Goal: Task Accomplishment & Management: Manage account settings

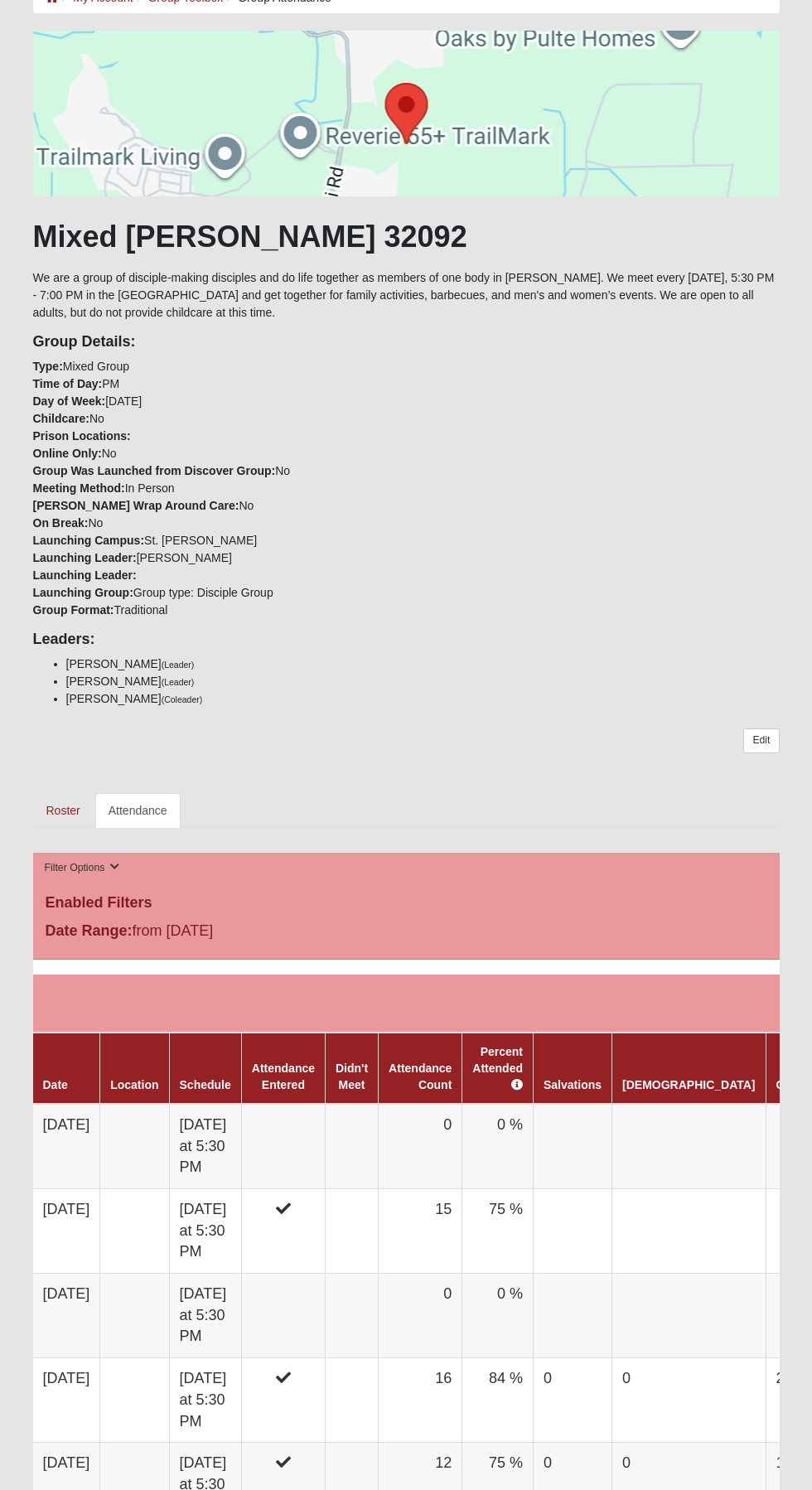
scroll to position [108, 0]
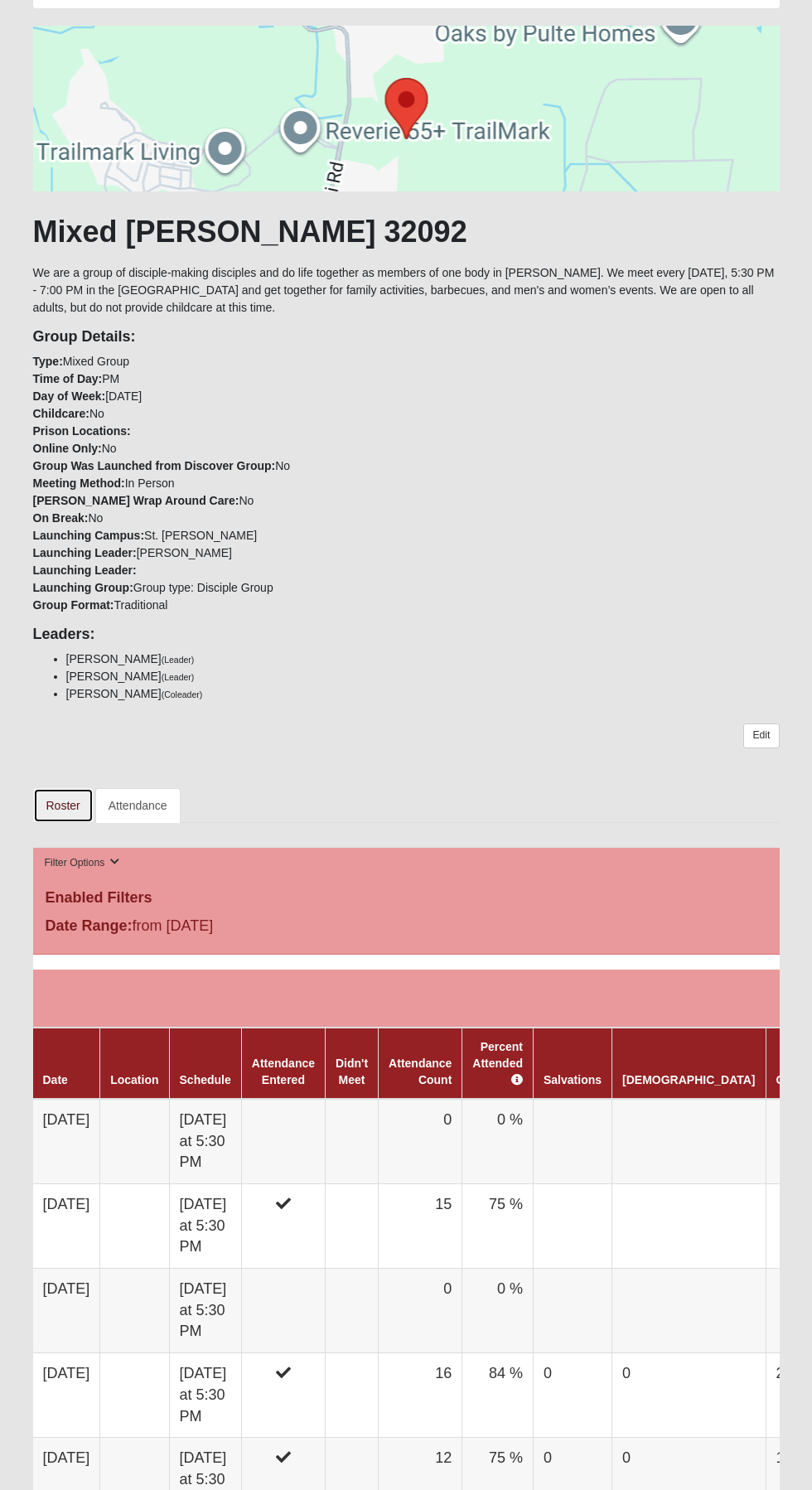
click at [63, 801] on link "Roster" at bounding box center [63, 805] width 61 height 35
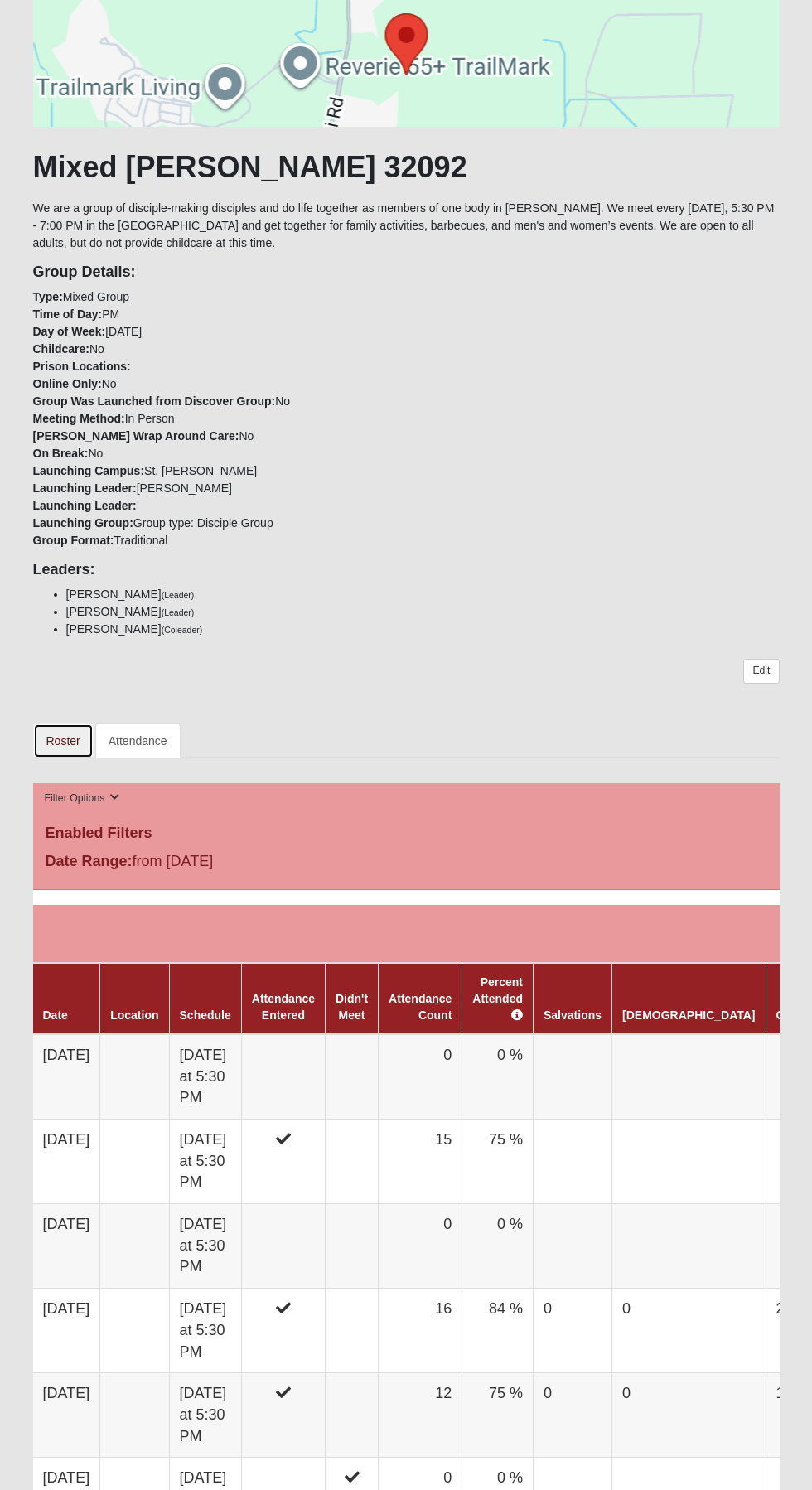
scroll to position [220, 0]
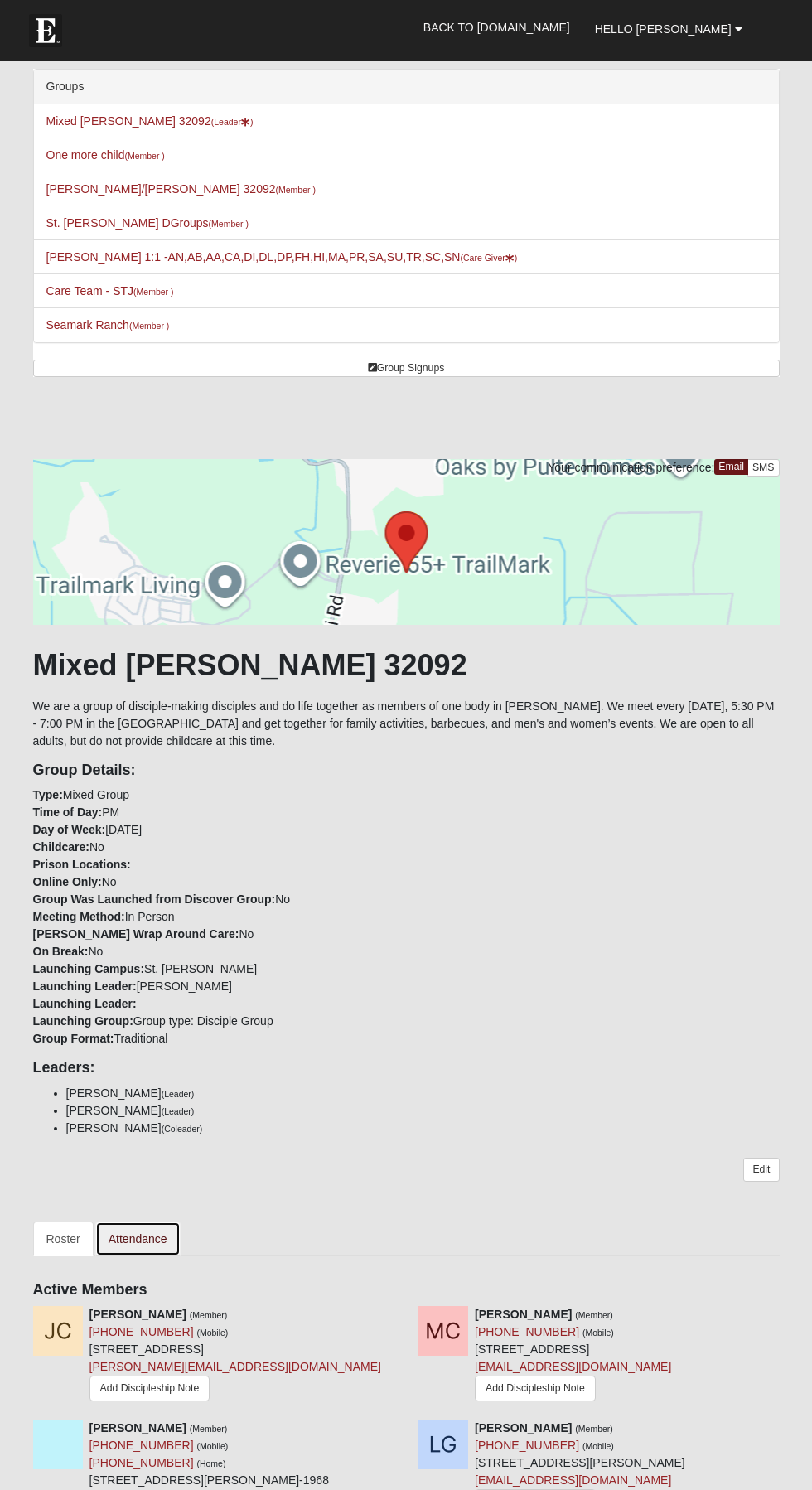
click at [142, 1237] on link "Attendance" at bounding box center [138, 1238] width 85 height 35
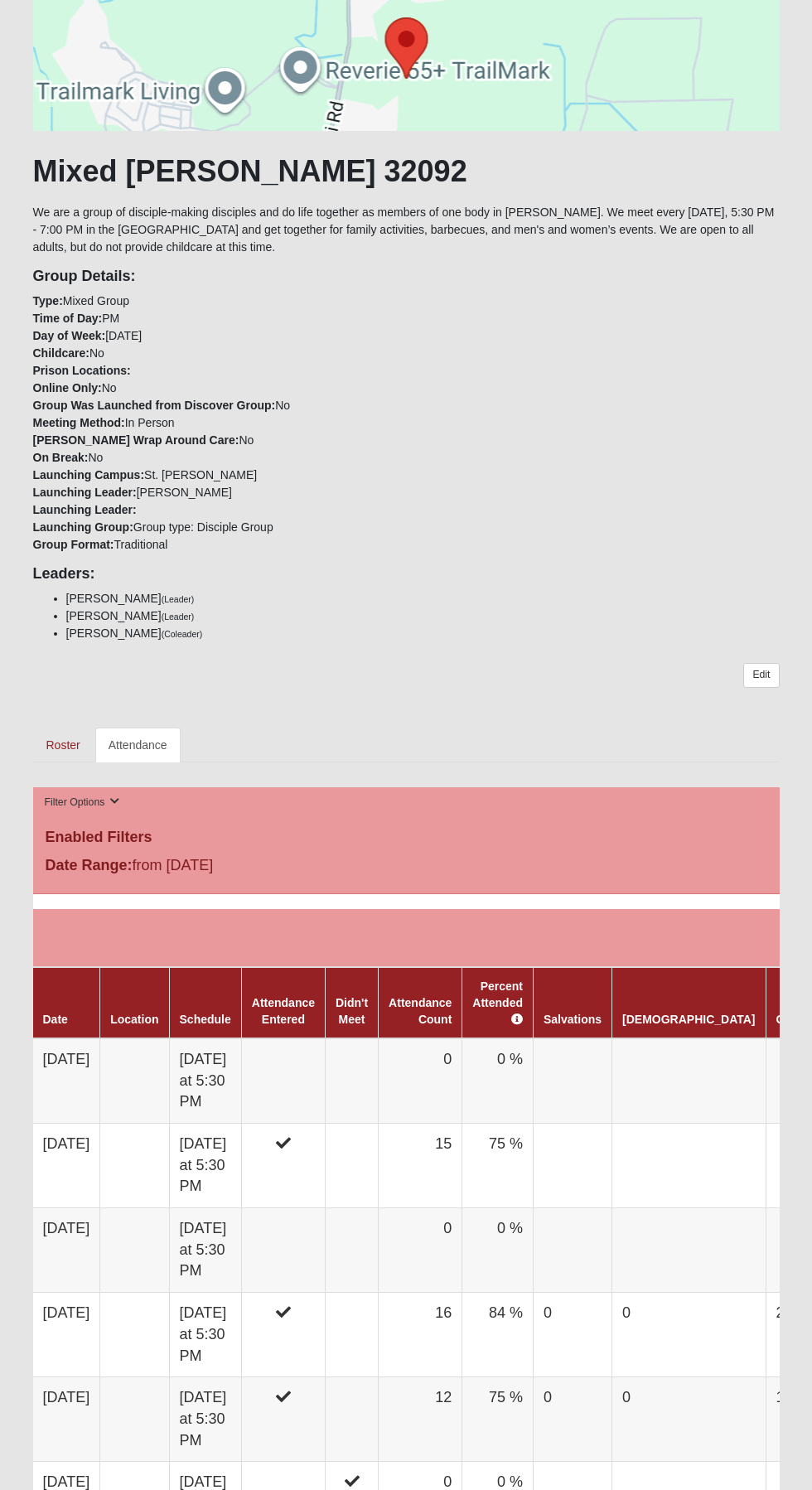
scroll to position [204, 0]
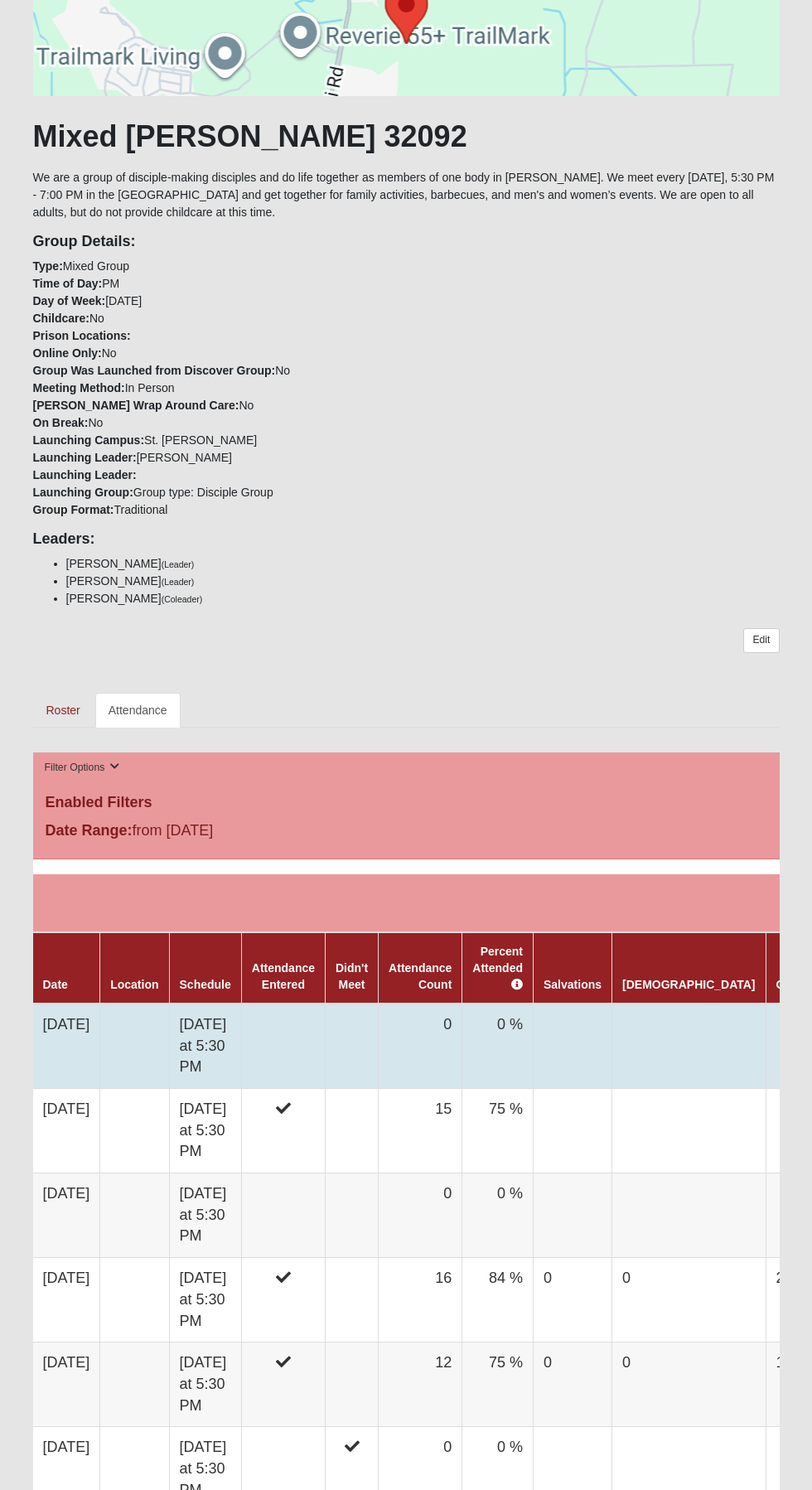
click at [322, 1019] on td at bounding box center [282, 1047] width 84 height 85
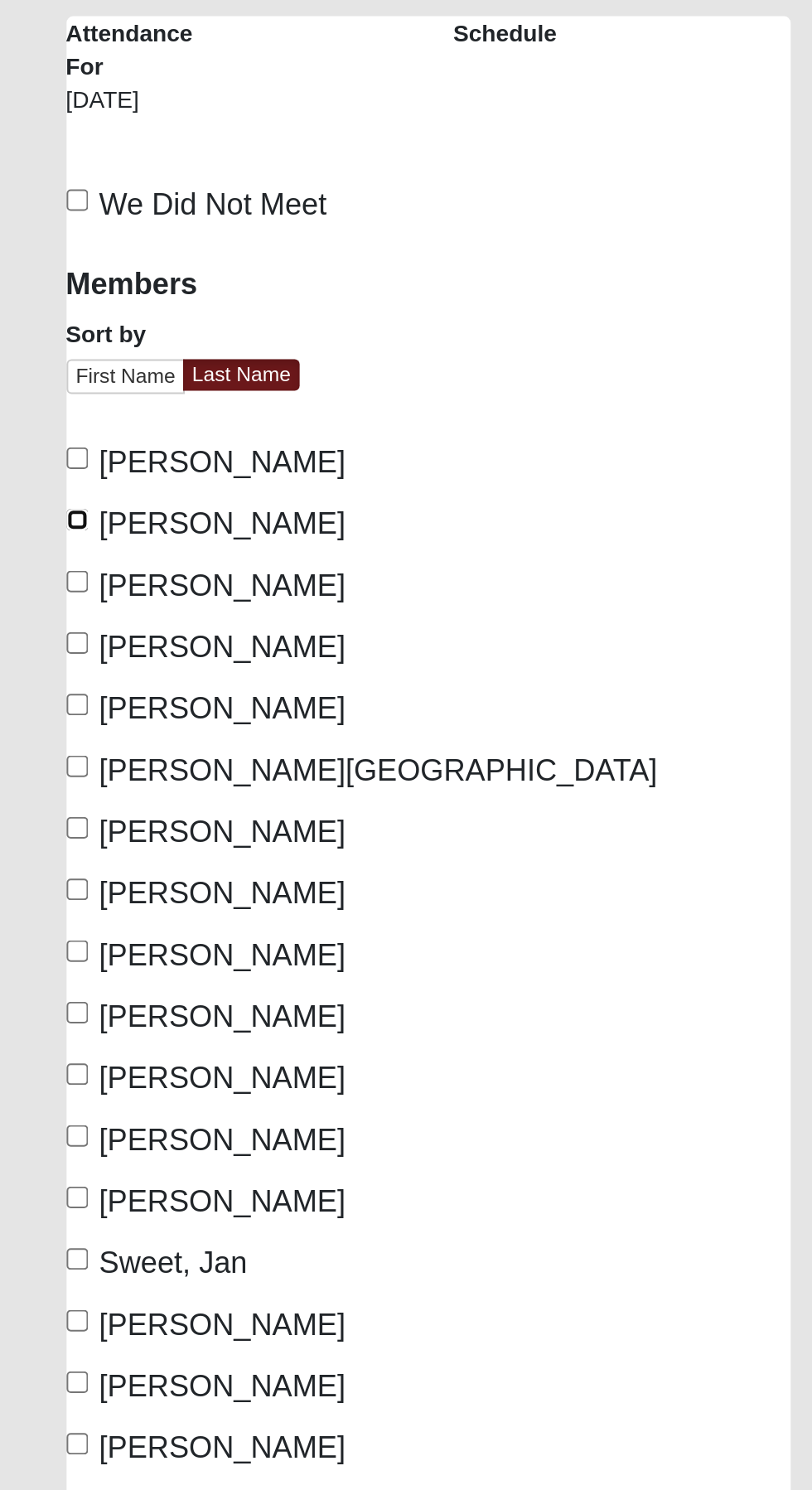
click at [41, 576] on input "Cordell, Michael" at bounding box center [38, 576] width 11 height 11
checkbox input "true"
click at [44, 607] on input "De Toro, Frank" at bounding box center [38, 607] width 11 height 11
checkbox input "true"
click at [39, 760] on input "Longacre, Bruce" at bounding box center [38, 760] width 11 height 11
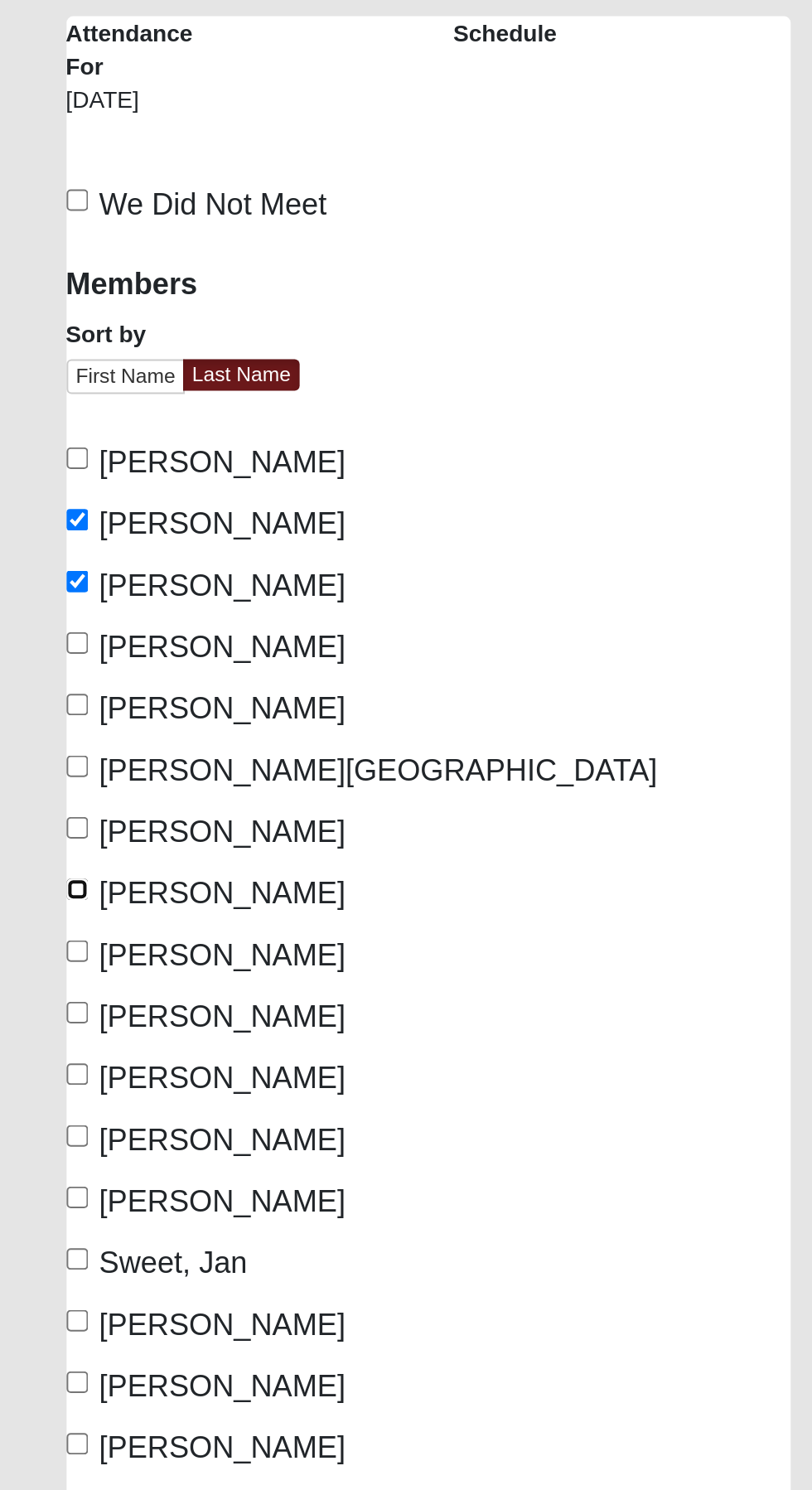
checkbox input "true"
click at [39, 788] on input "Longacre, Vanessa" at bounding box center [38, 791] width 11 height 11
checkbox input "true"
click at [42, 847] on input "Perez, Wally" at bounding box center [38, 852] width 11 height 11
checkbox input "true"
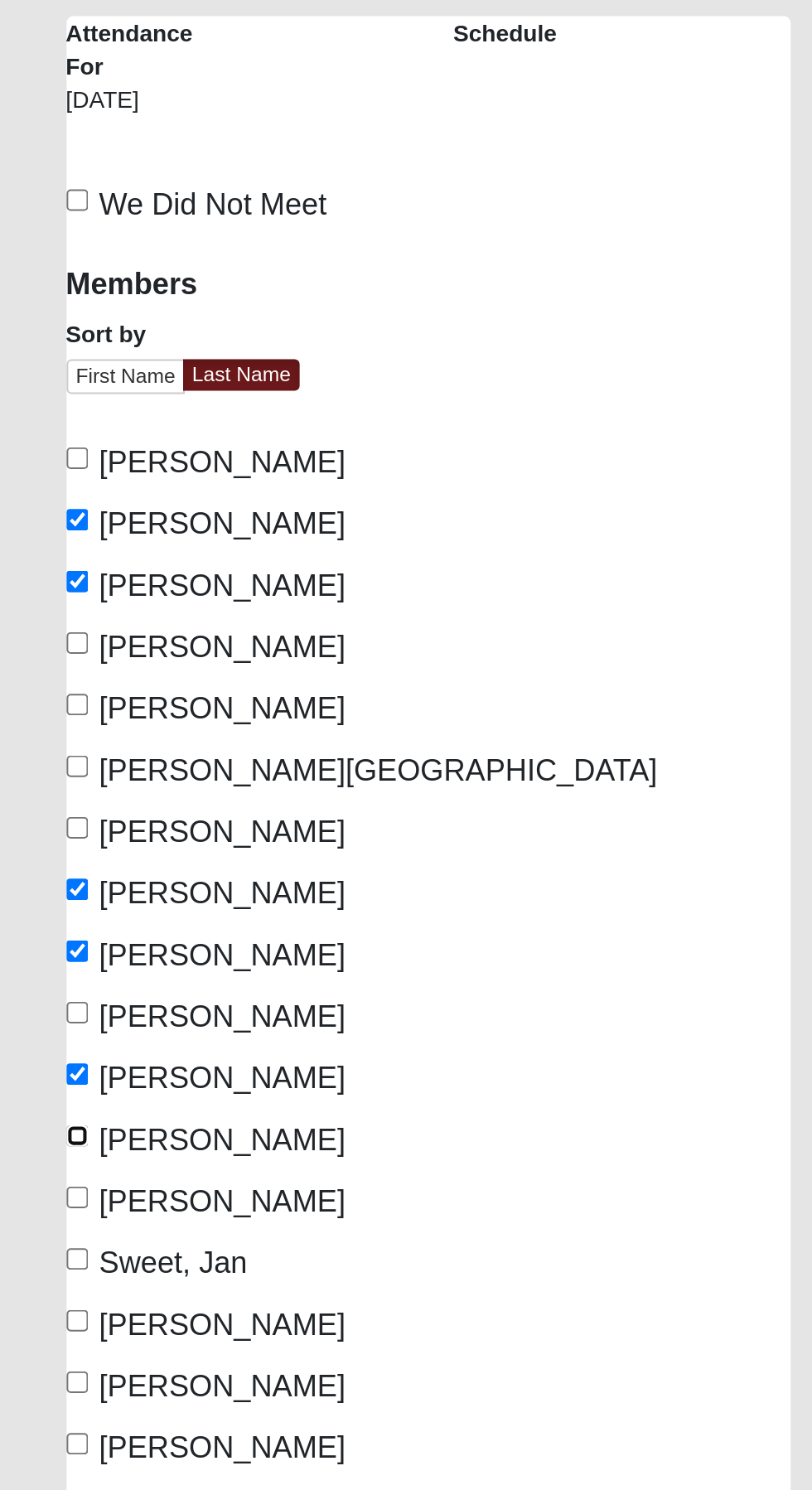
click at [39, 881] on input "Pline, Patti" at bounding box center [38, 883] width 11 height 11
checkbox input "true"
click at [39, 909] on input "Sokolsky, Keith" at bounding box center [38, 914] width 11 height 11
checkbox input "true"
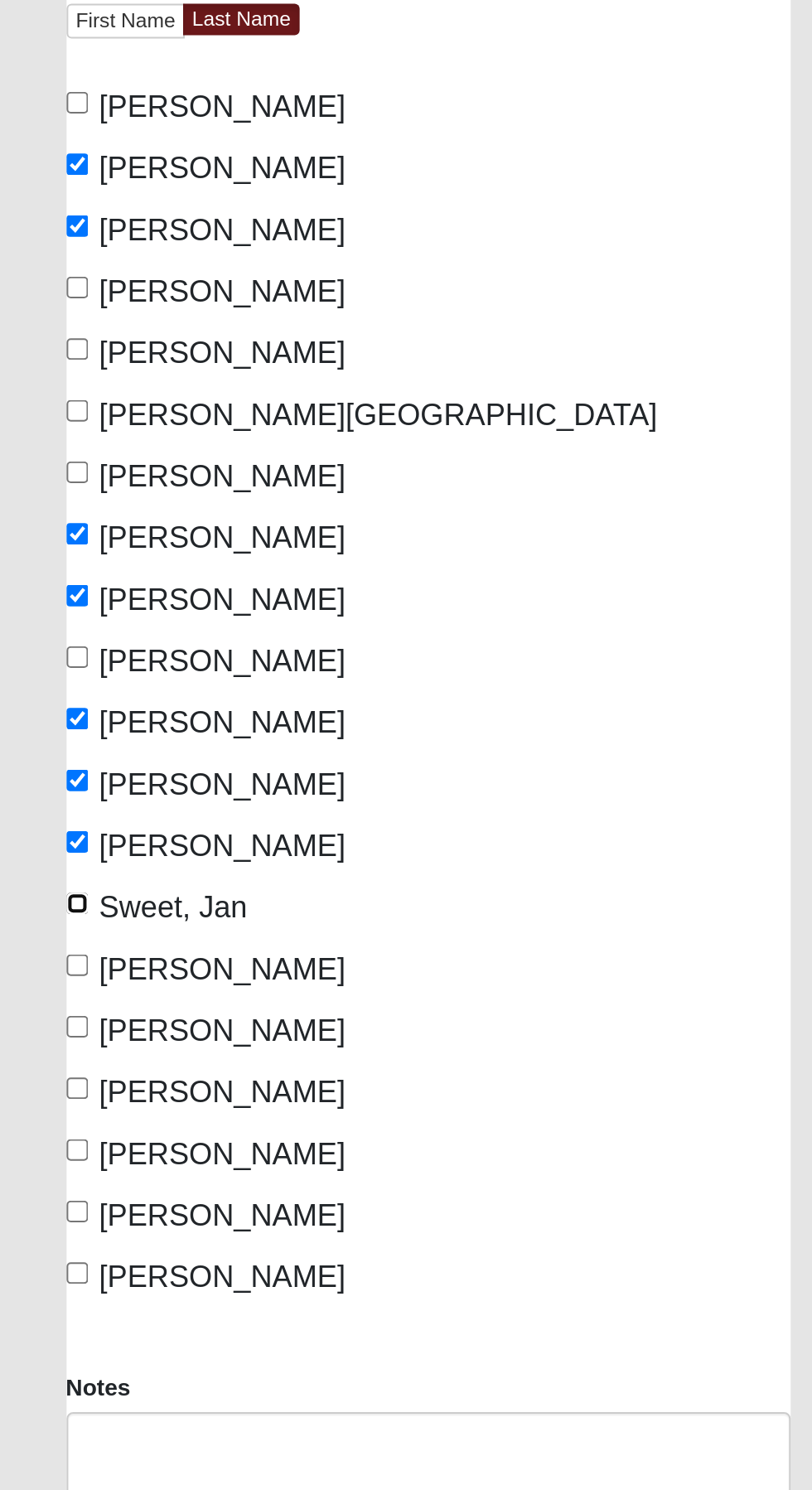
click at [41, 941] on input "Sweet, Jan" at bounding box center [38, 944] width 11 height 11
checkbox input "true"
click at [43, 1004] on input "Thompson, Amanda" at bounding box center [38, 1006] width 11 height 11
checkbox input "true"
click at [39, 1031] on input "Thompson, Shad" at bounding box center [38, 1037] width 11 height 11
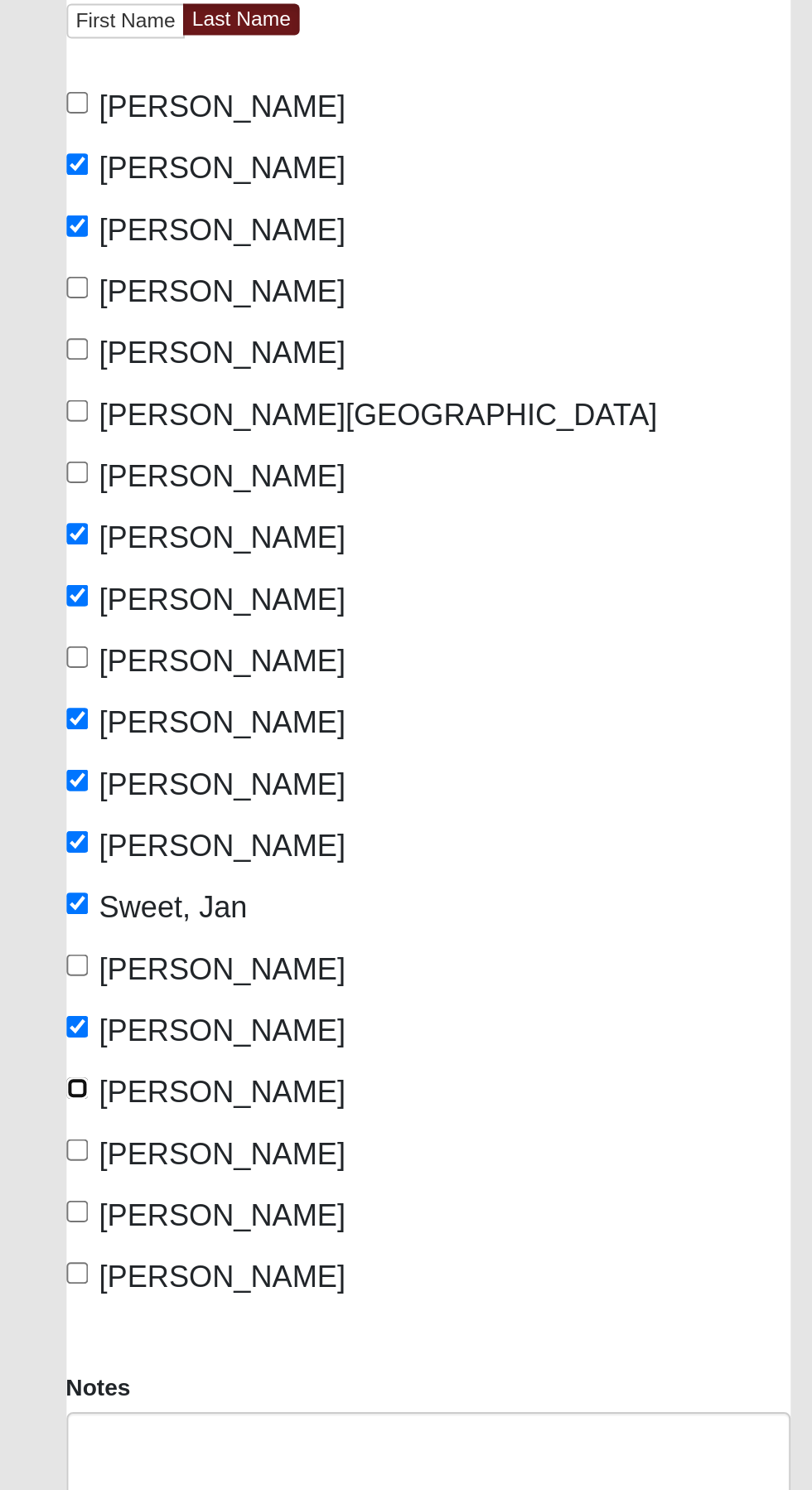
checkbox input "true"
click at [41, 1098] on input "Walter, Bethany" at bounding box center [38, 1098] width 11 height 11
checkbox input "true"
click at [44, 1124] on input "Walter, Michael" at bounding box center [38, 1128] width 11 height 11
checkbox input "true"
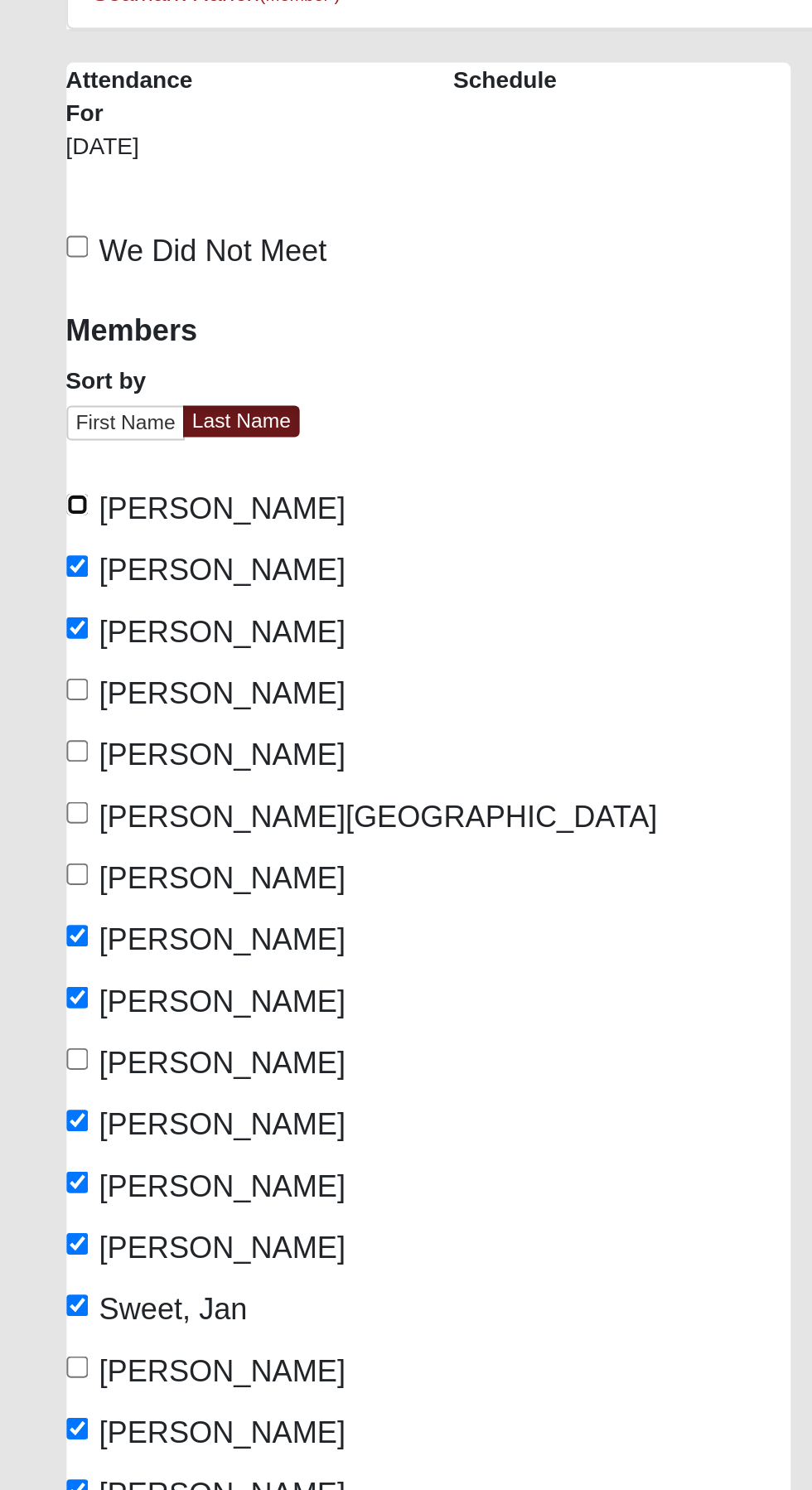
click at [42, 543] on input "Carter, Jimmy" at bounding box center [38, 546] width 11 height 11
checkbox input "true"
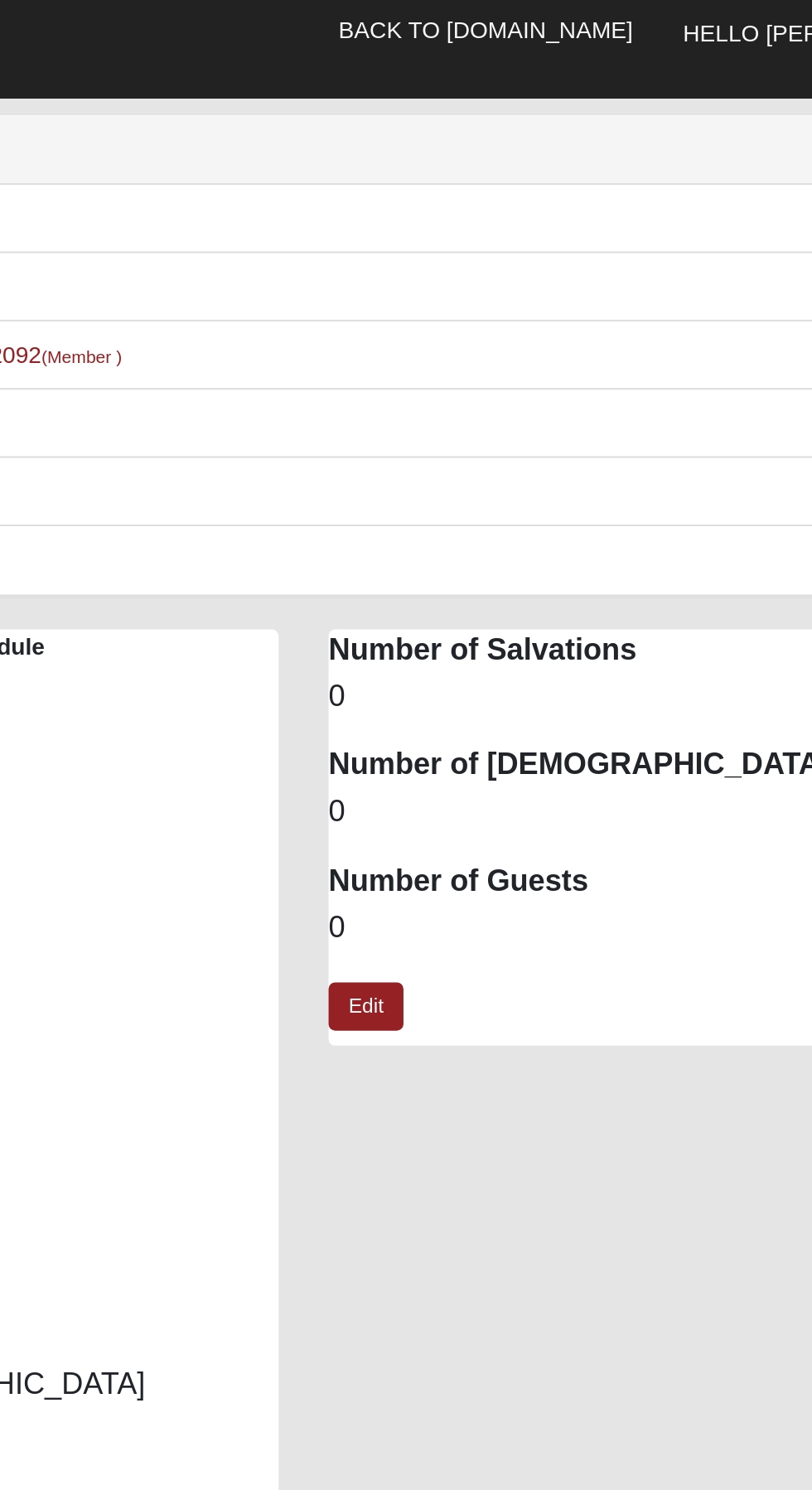
click at [438, 475] on dd "0" at bounding box center [599, 475] width 361 height 22
click at [434, 483] on dd "0" at bounding box center [599, 475] width 361 height 22
click at [484, 466] on dd "0" at bounding box center [599, 475] width 361 height 22
click at [437, 524] on link "Edit" at bounding box center [437, 513] width 37 height 24
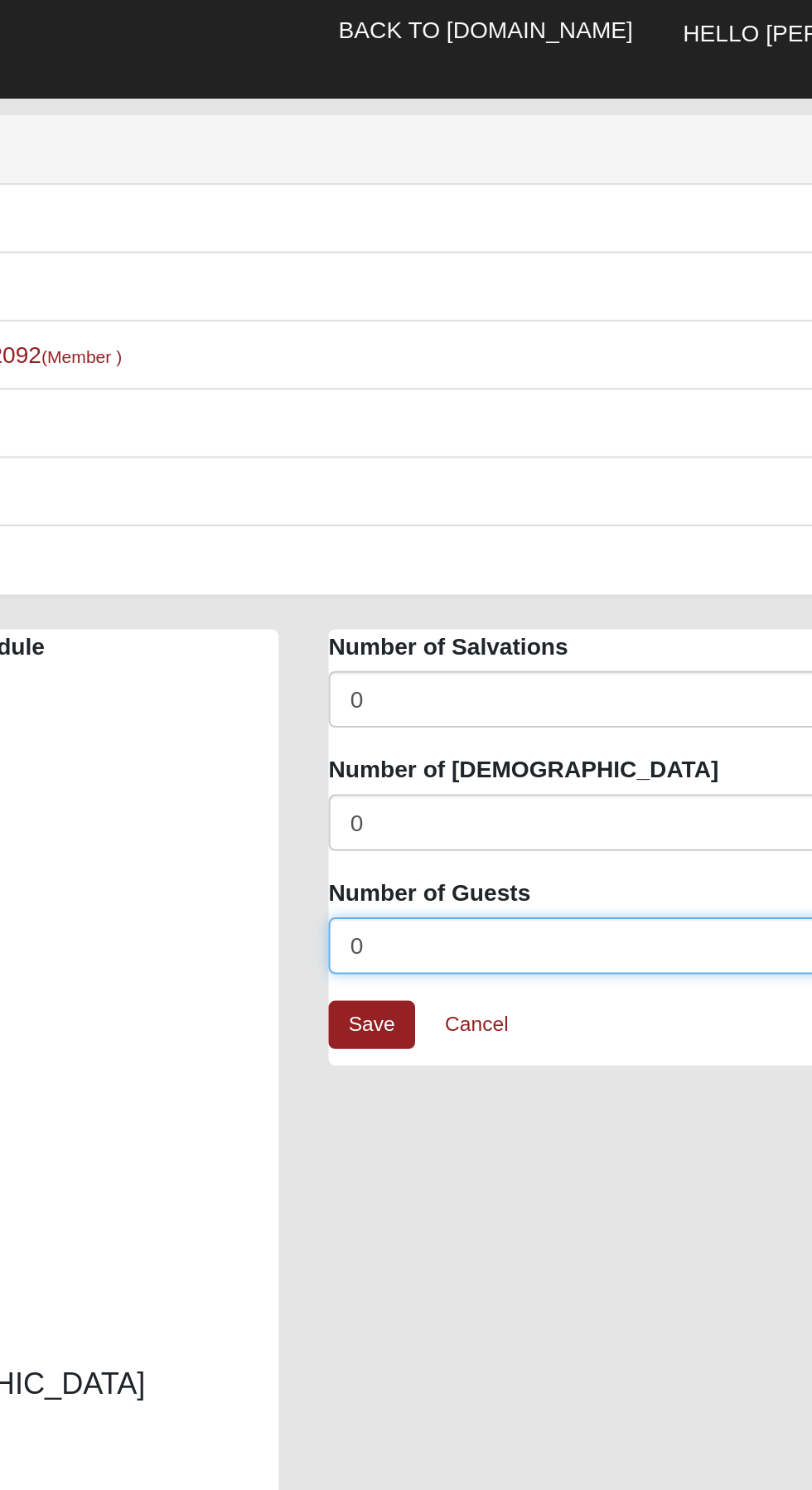
click at [464, 485] on input "0" at bounding box center [599, 482] width 361 height 28
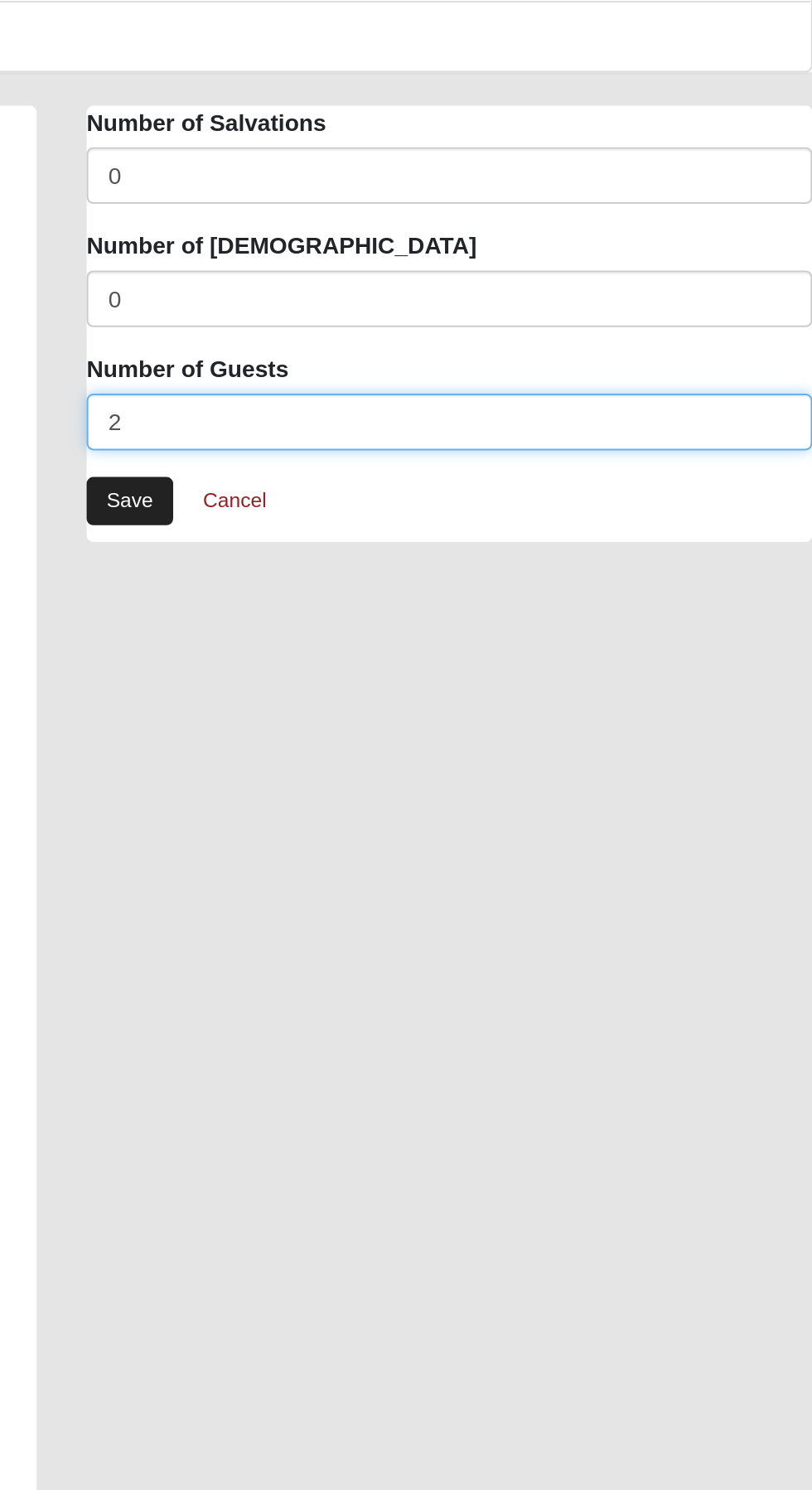
type input "2"
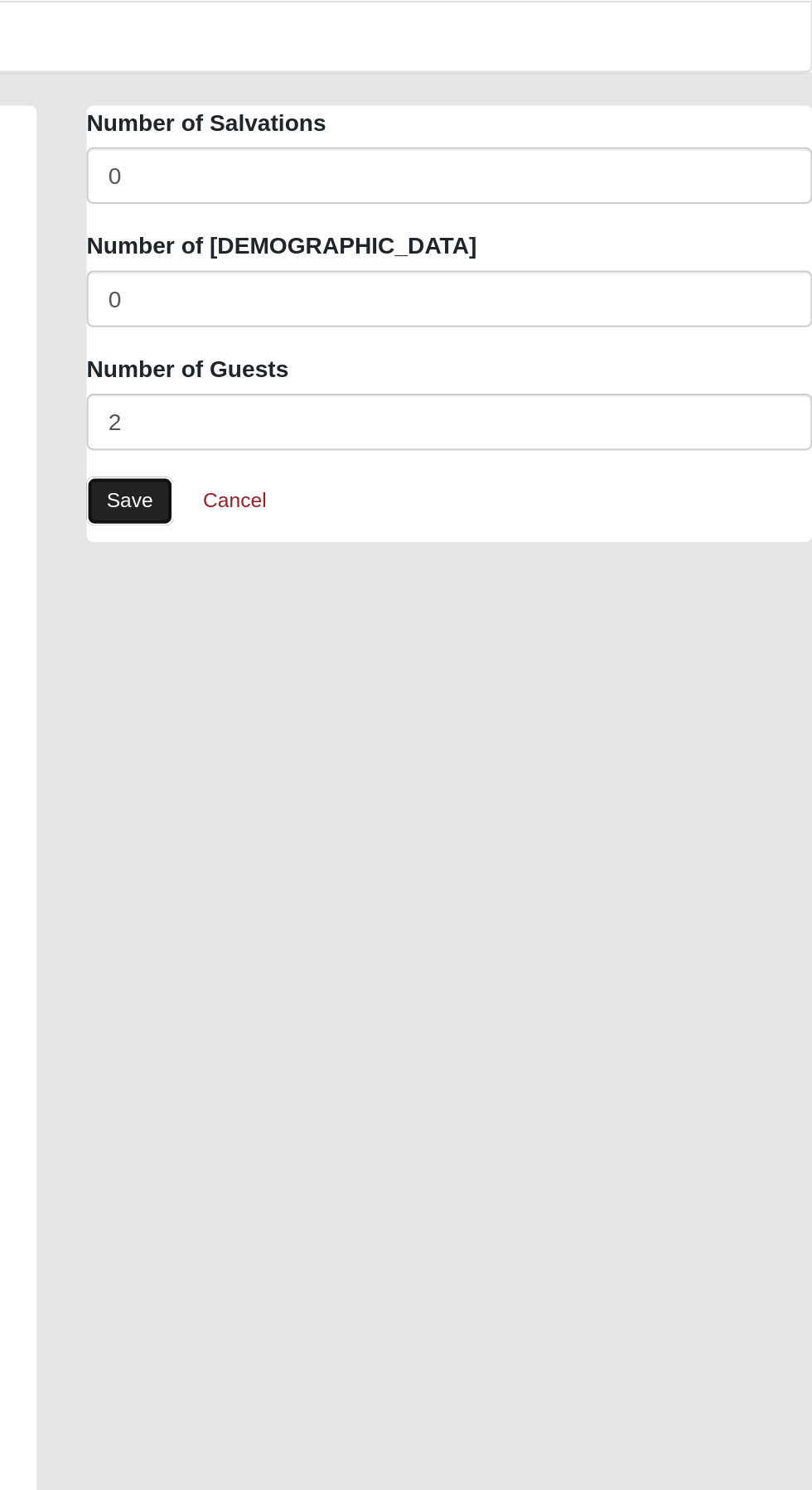
click at [441, 522] on link "Save" at bounding box center [440, 522] width 43 height 24
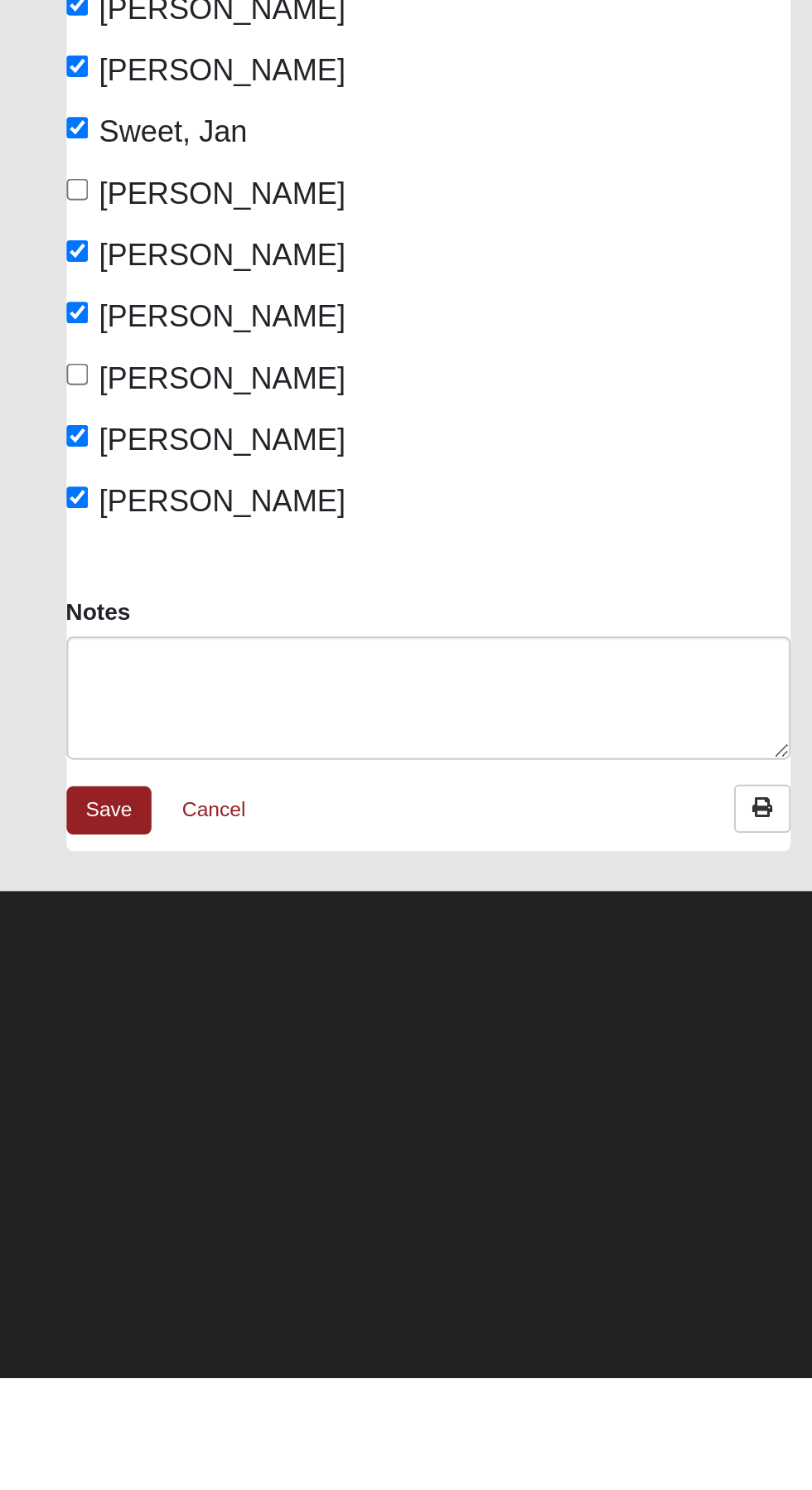
scroll to position [77, 0]
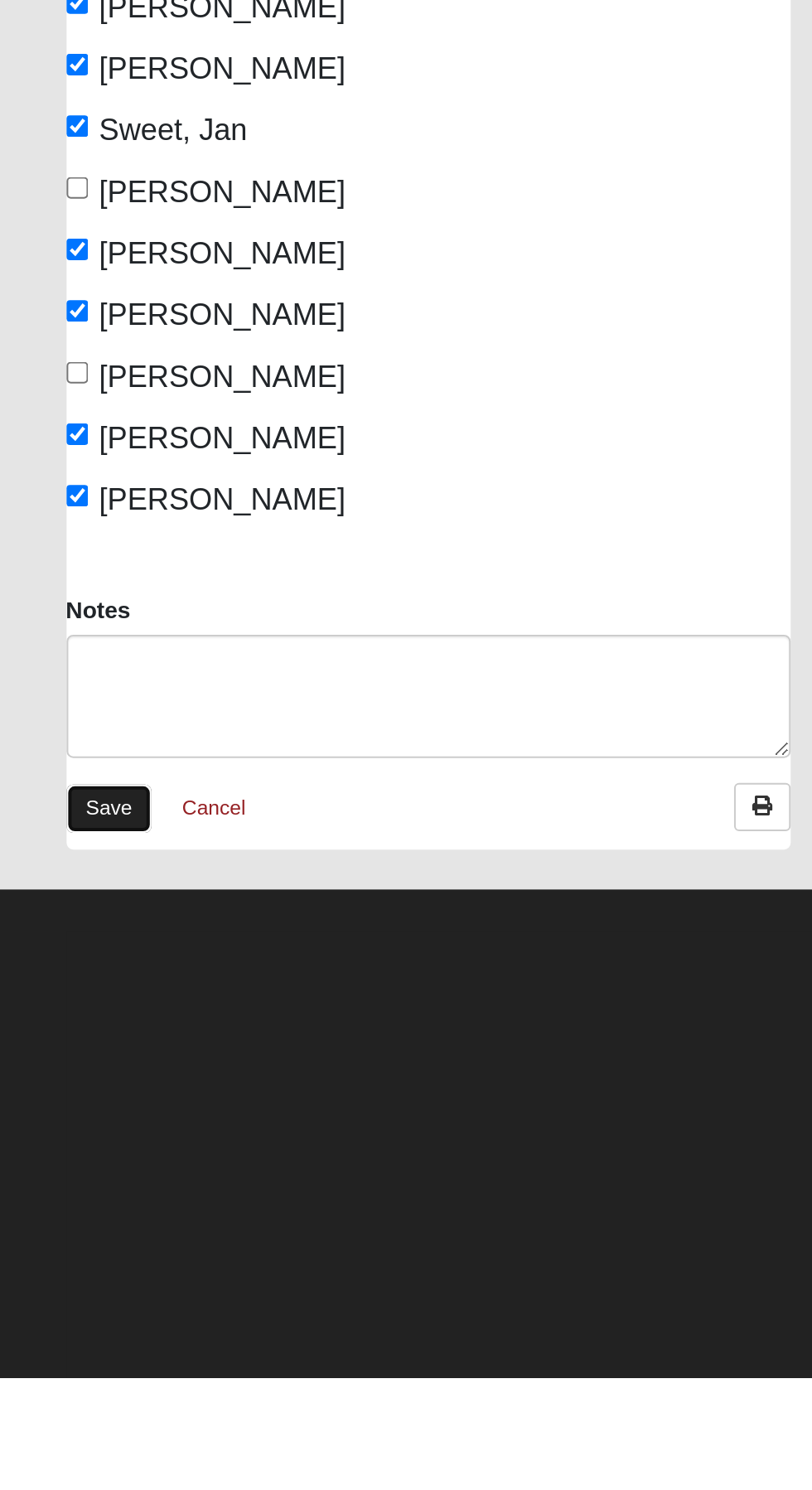
click at [57, 1203] on link "Save" at bounding box center [54, 1207] width 43 height 24
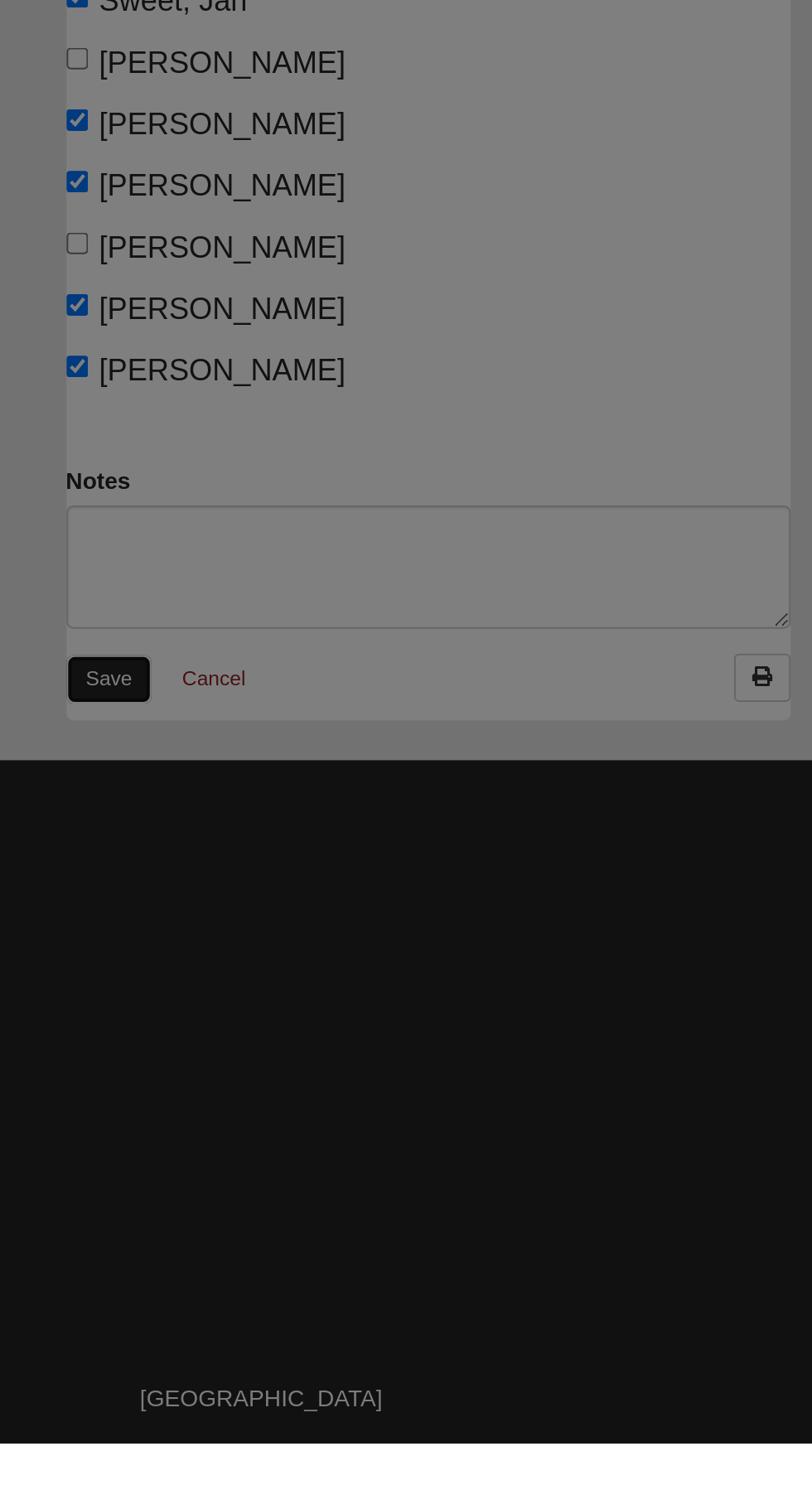
scroll to position [243, 0]
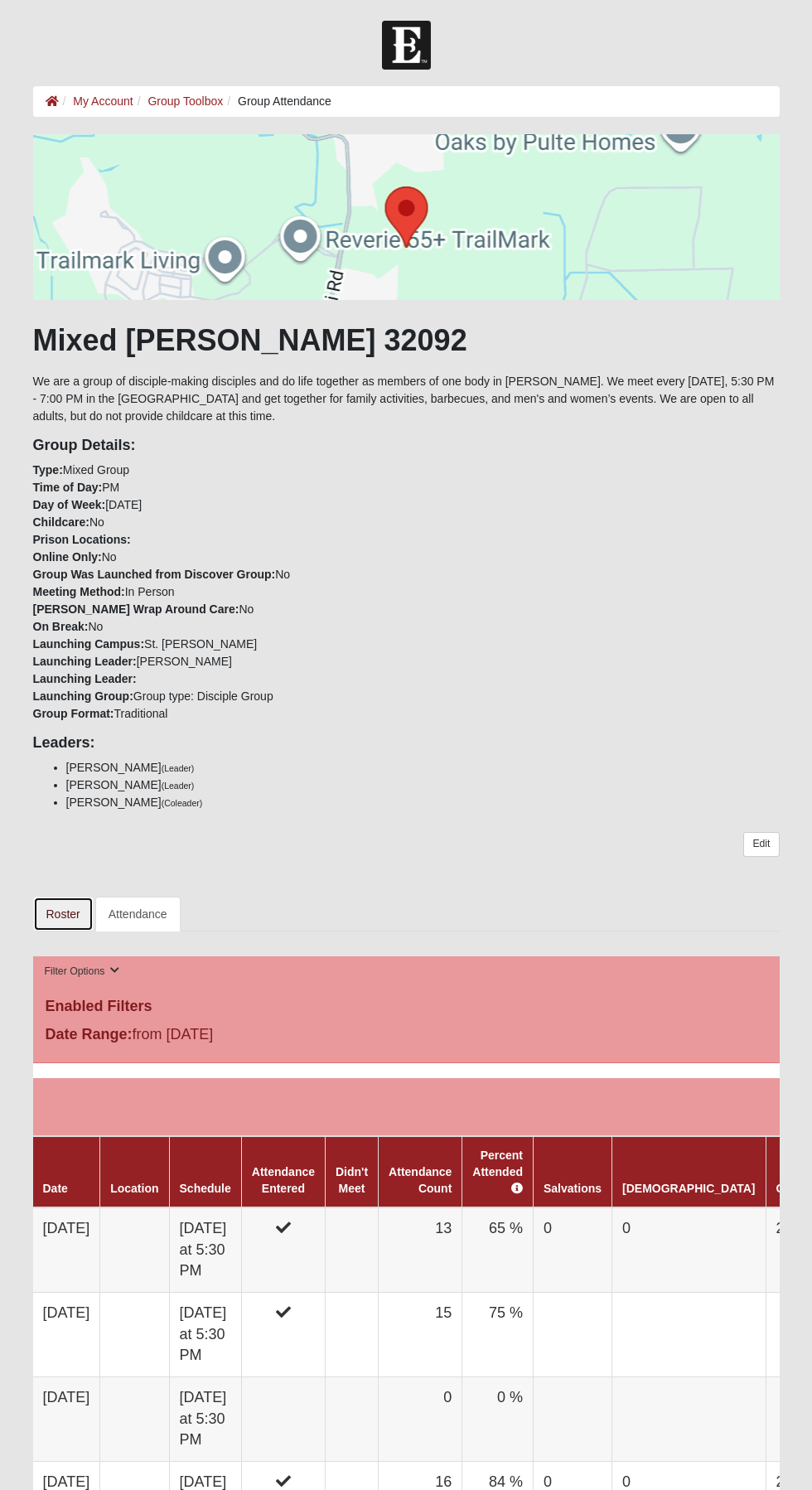
click at [64, 917] on link "Roster" at bounding box center [63, 914] width 61 height 35
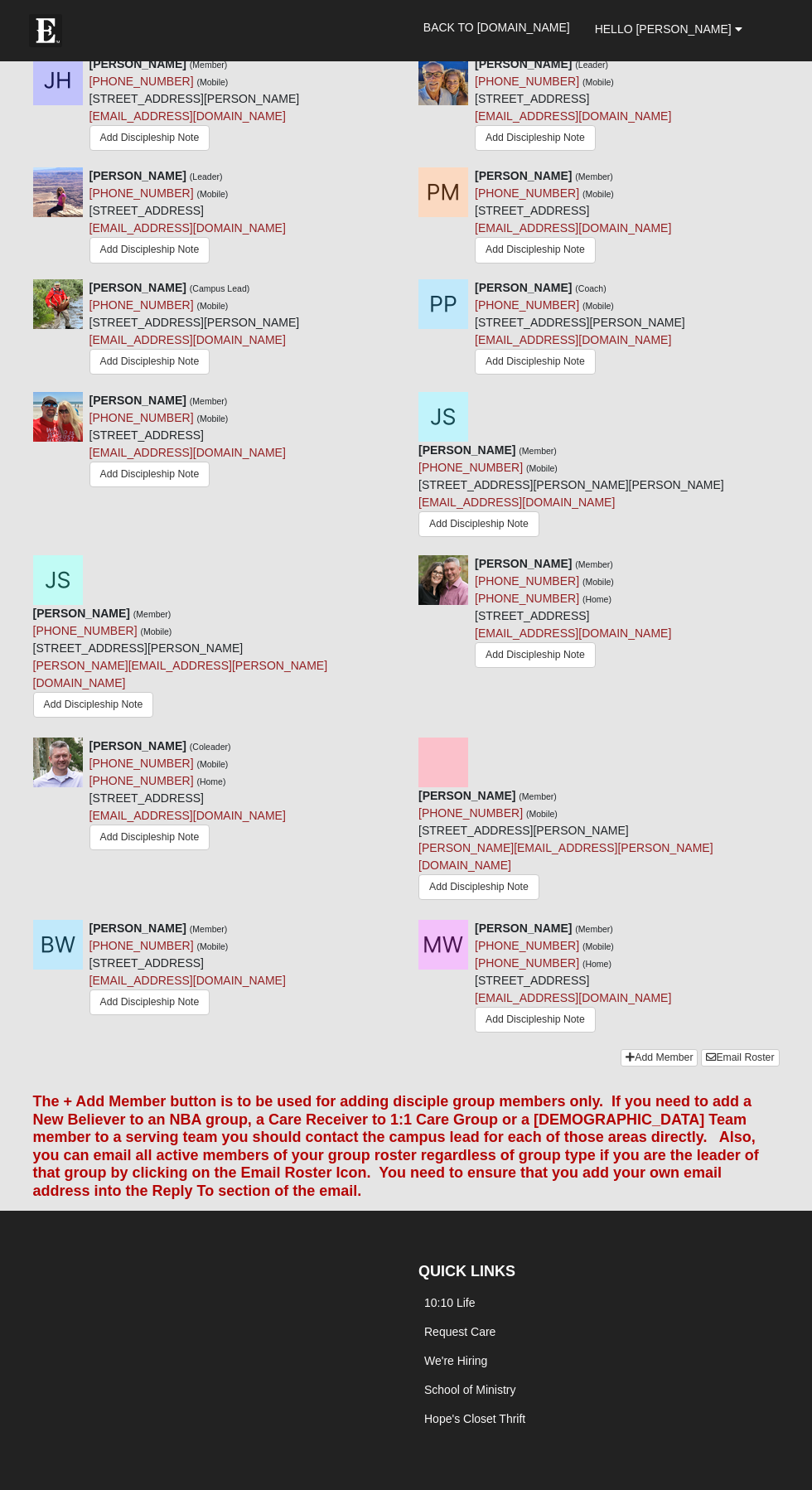
scroll to position [1796, 0]
